Goal: Information Seeking & Learning: Learn about a topic

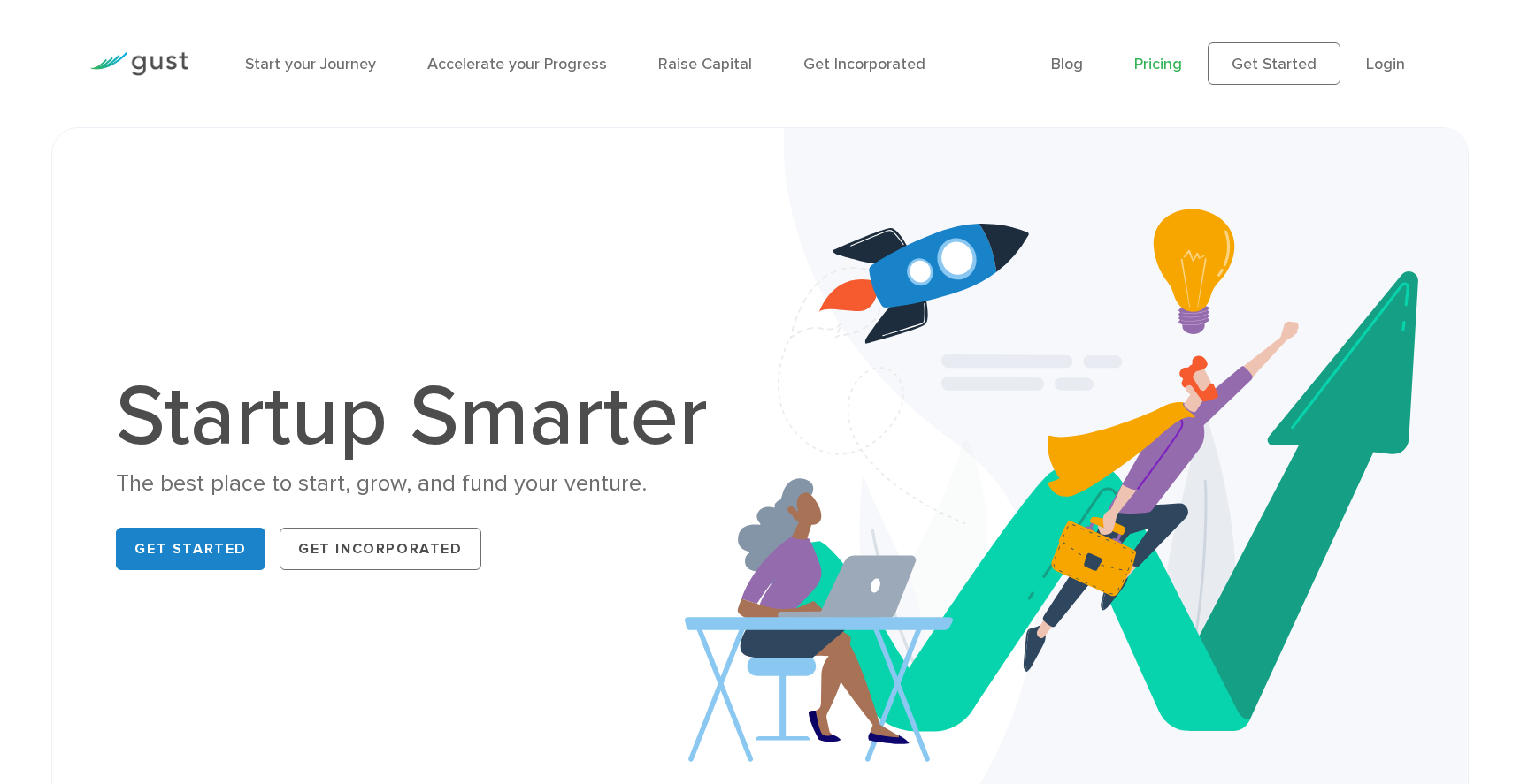
click at [1166, 70] on link "Pricing" at bounding box center [1158, 64] width 48 height 19
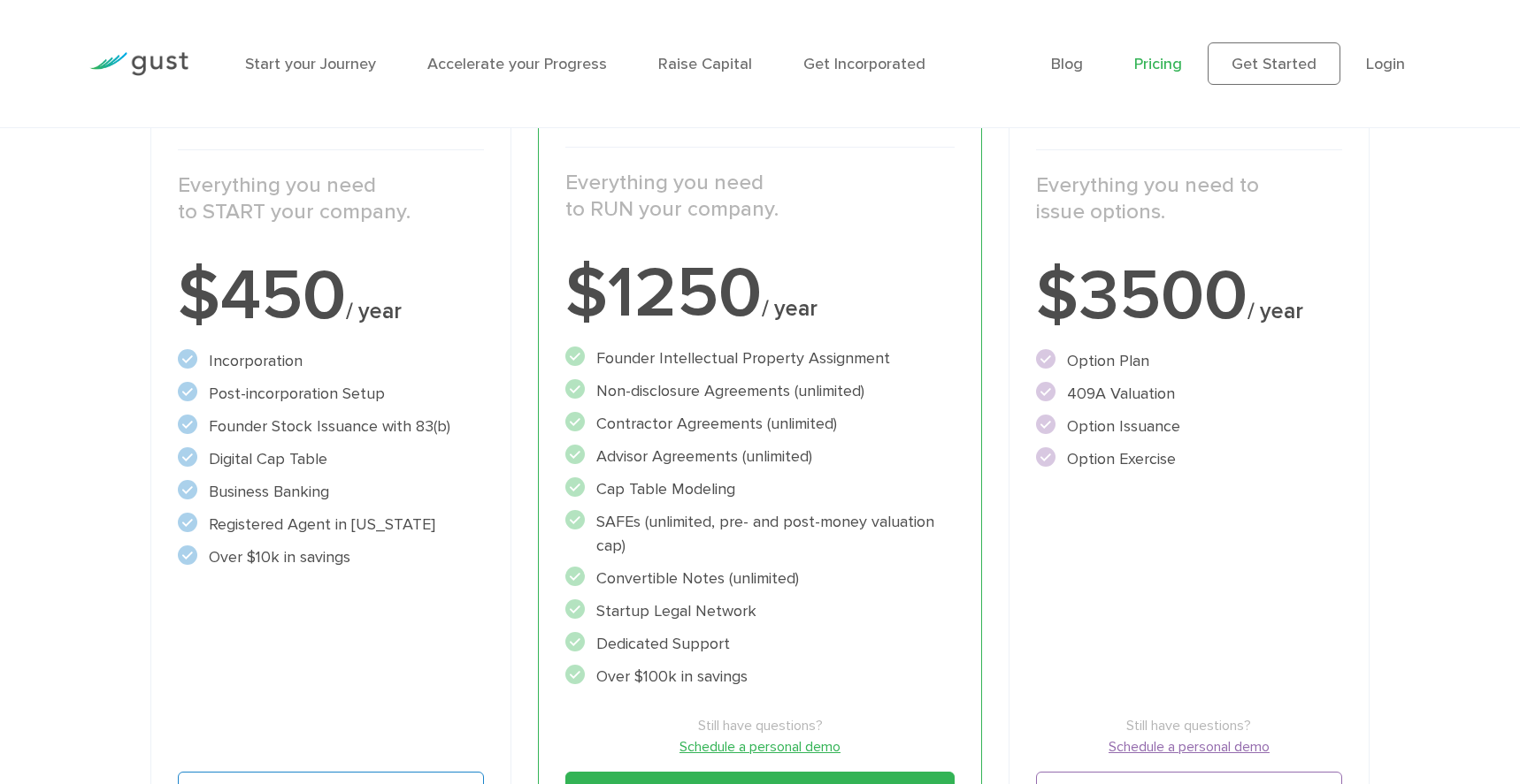
scroll to position [324, 0]
drag, startPoint x: 211, startPoint y: 427, endPoint x: 251, endPoint y: 391, distance: 53.8
click at [251, 391] on ul "Incorporation" at bounding box center [331, 460] width 307 height 220
click at [211, 217] on p "Everything you need to START your company." at bounding box center [331, 200] width 307 height 53
